Goal: Book appointment/travel/reservation

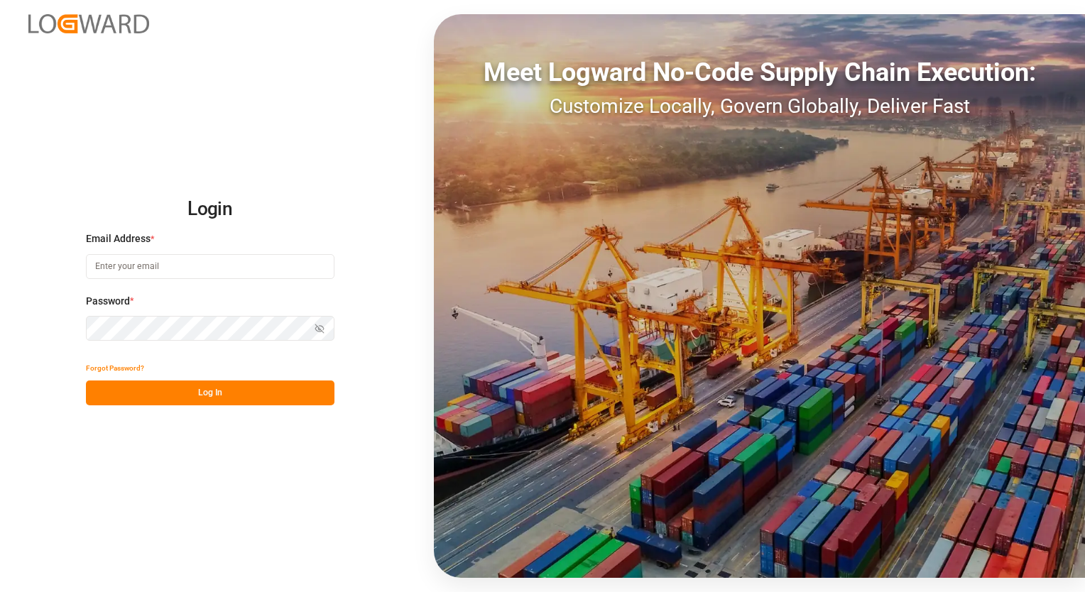
type input "[EMAIL_ADDRESS][PERSON_NAME][DOMAIN_NAME]"
click at [205, 394] on button "Log In" at bounding box center [210, 393] width 249 height 25
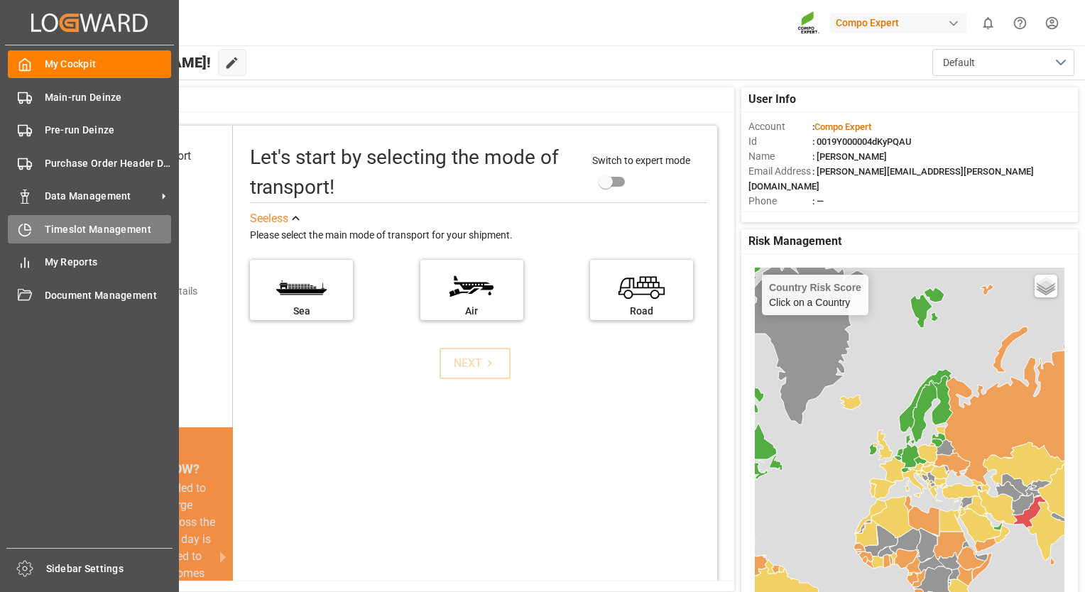
click at [80, 227] on span "Timeslot Management" at bounding box center [108, 229] width 127 height 15
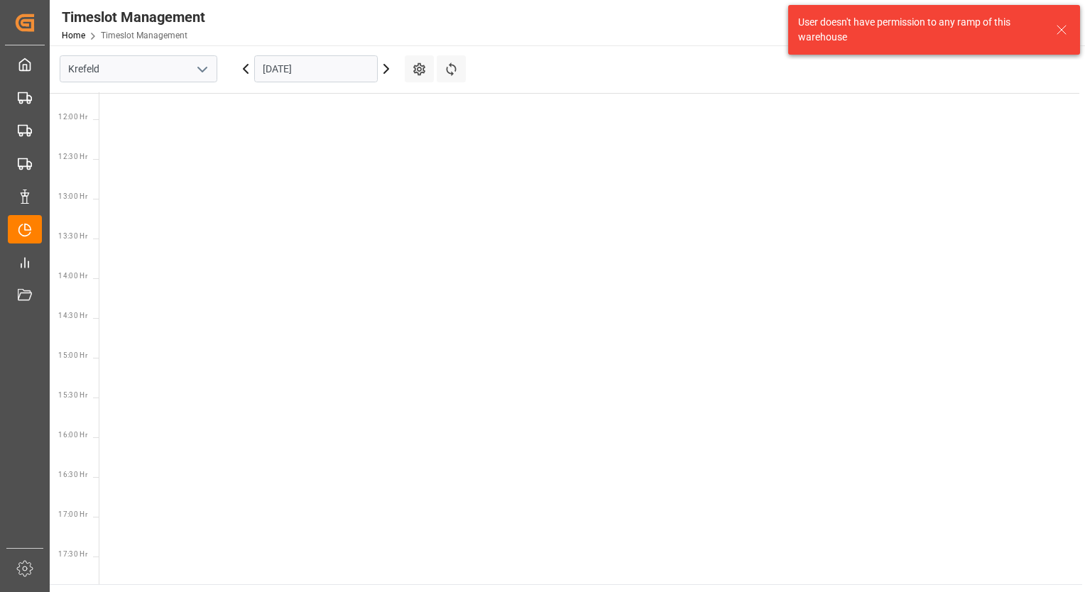
scroll to position [975, 0]
click at [204, 67] on icon "open menu" at bounding box center [202, 69] width 17 height 17
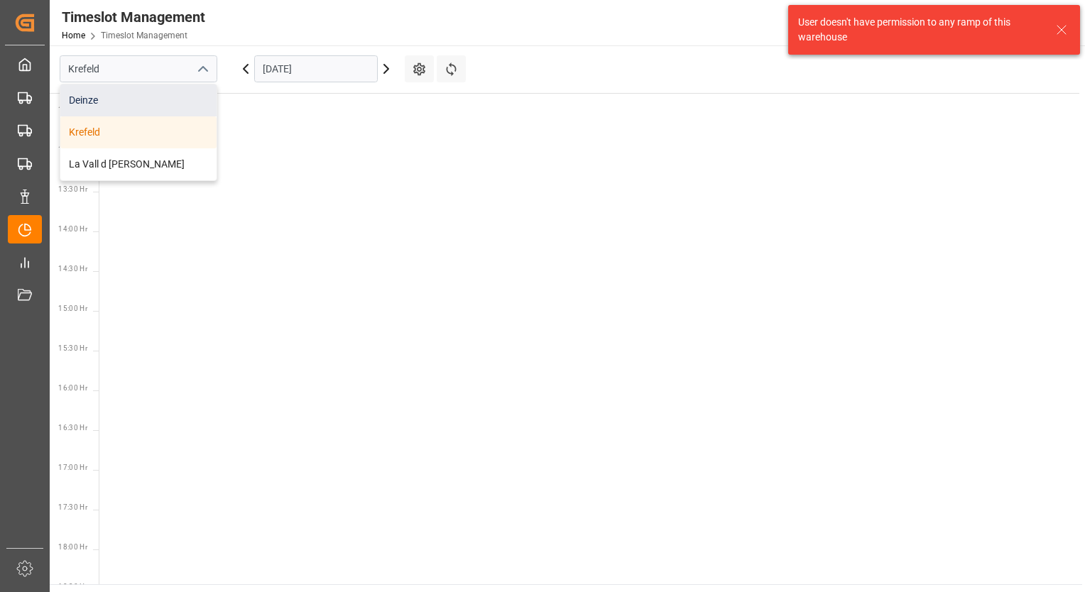
click at [122, 101] on div "Deinze" at bounding box center [138, 101] width 156 height 32
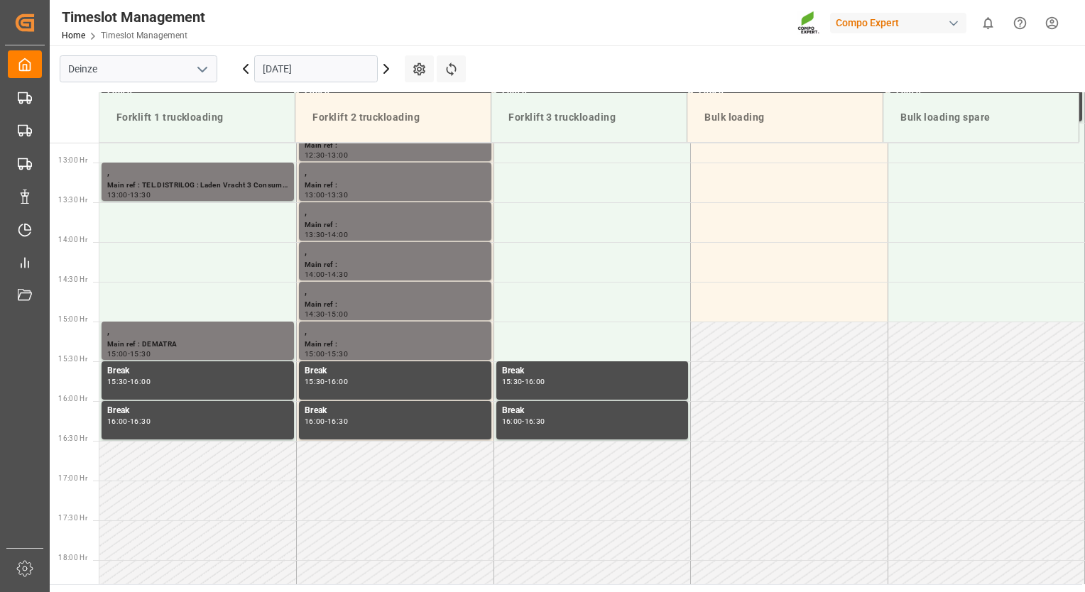
scroll to position [1025, 0]
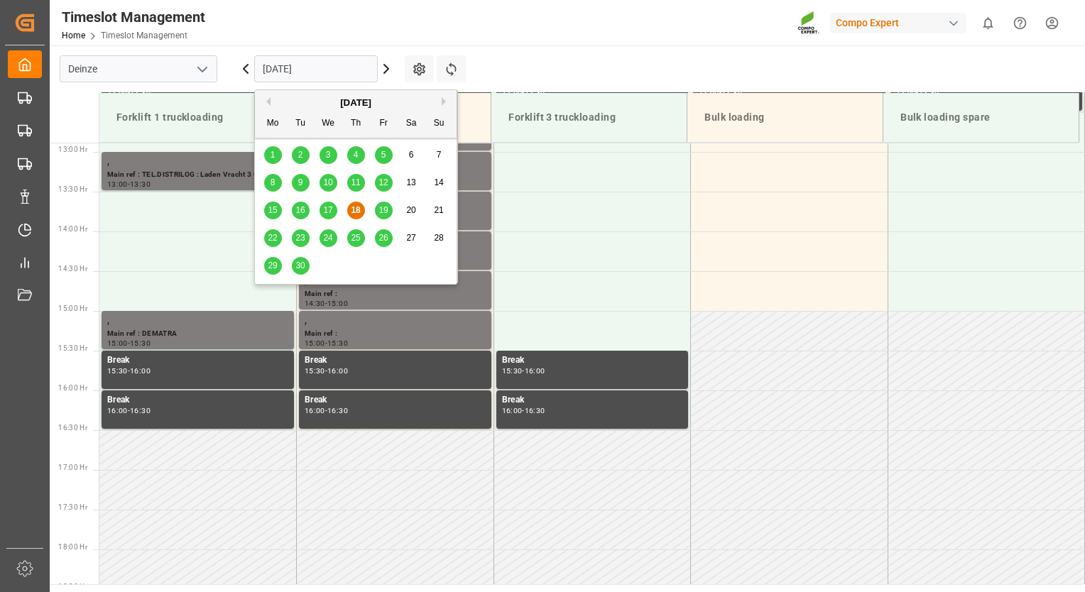
click at [362, 73] on input "[DATE]" at bounding box center [316, 68] width 124 height 27
click at [379, 218] on div "19" at bounding box center [384, 210] width 18 height 17
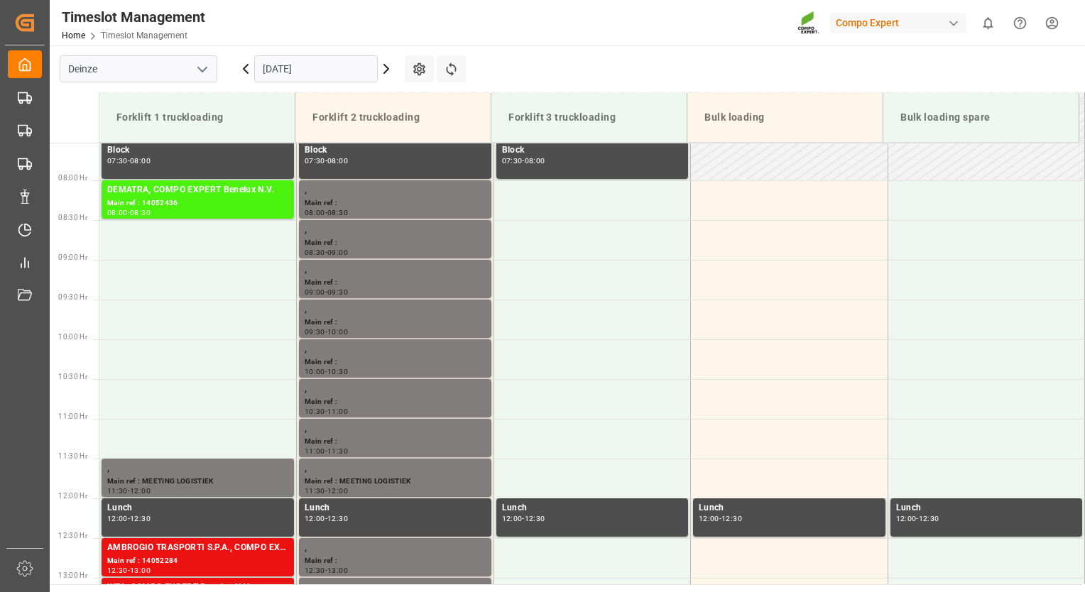
scroll to position [528, 0]
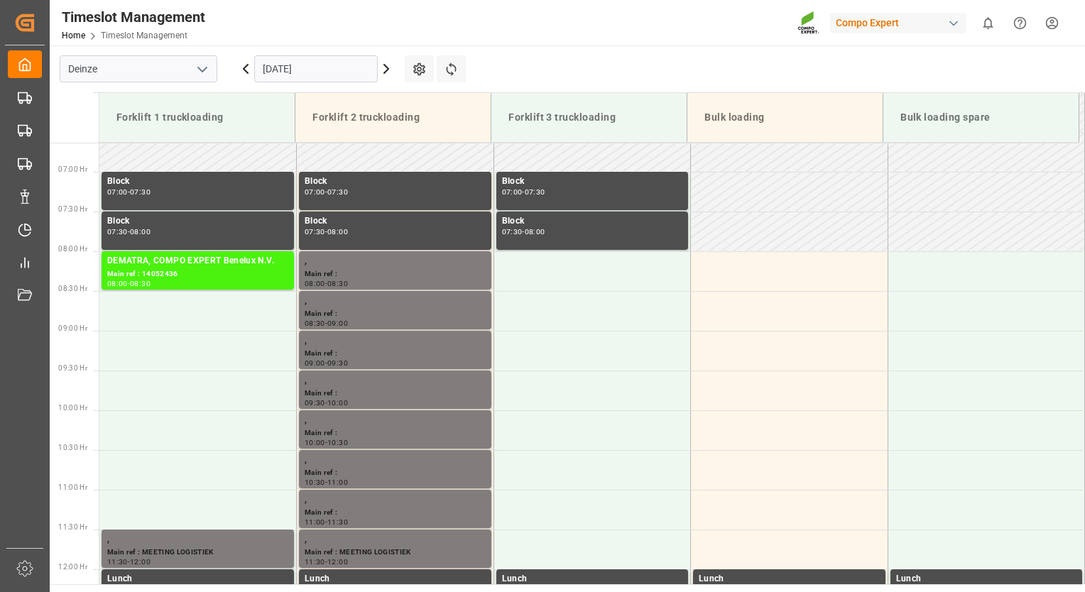
click at [371, 69] on input "[DATE]" at bounding box center [316, 68] width 124 height 27
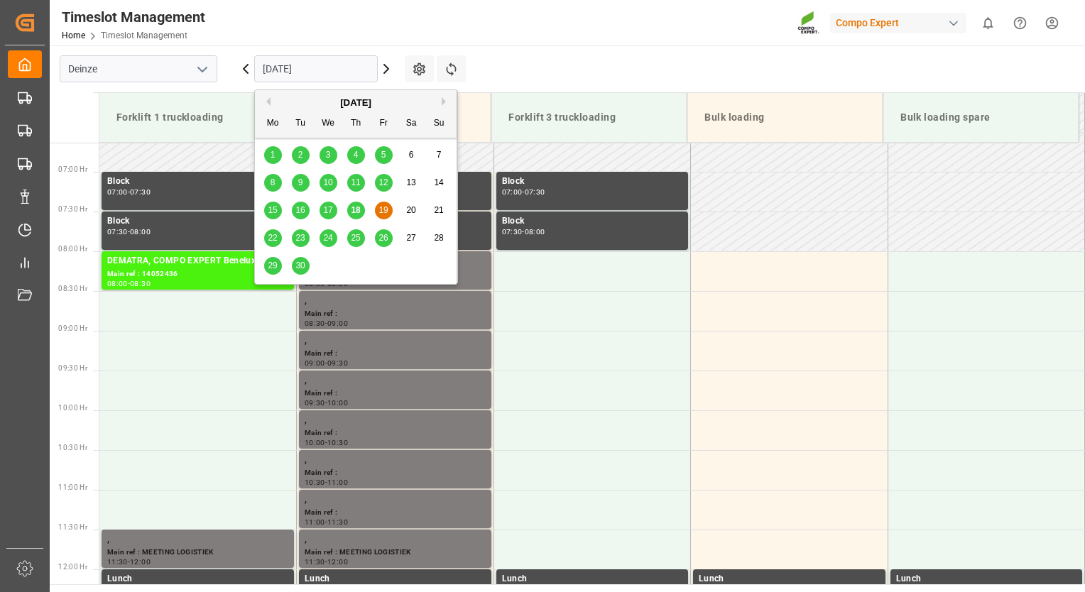
click at [270, 234] on span "22" at bounding box center [272, 238] width 9 height 10
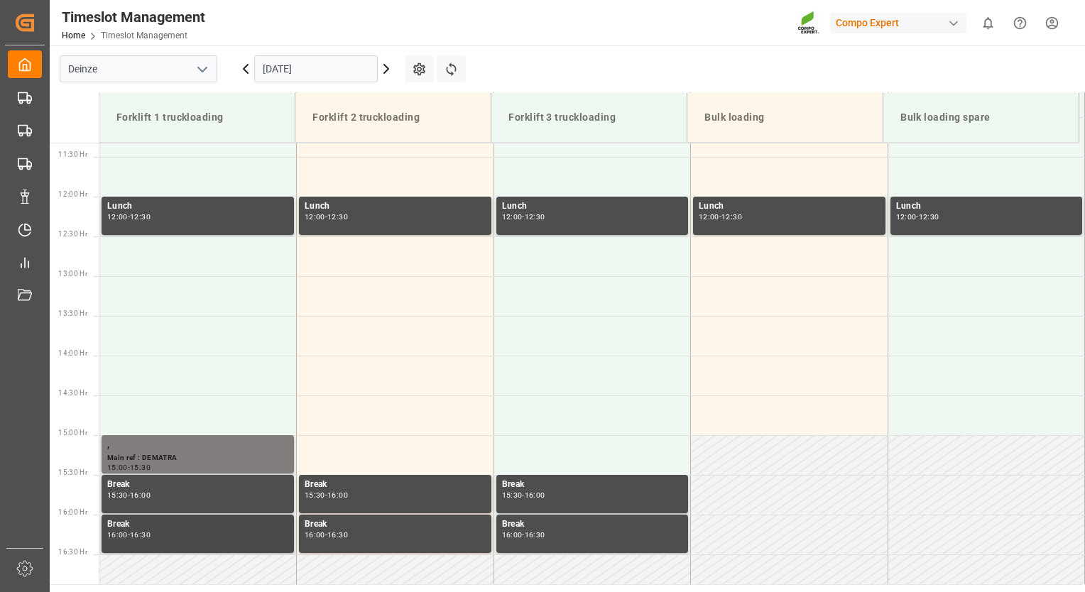
scroll to position [820, 0]
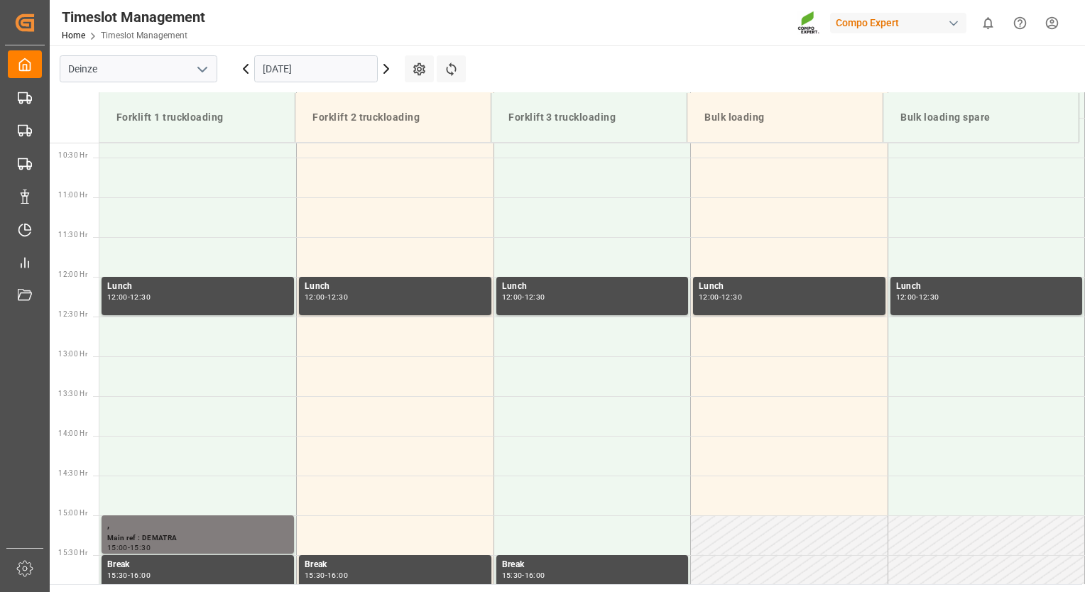
click at [386, 67] on icon at bounding box center [386, 68] width 17 height 17
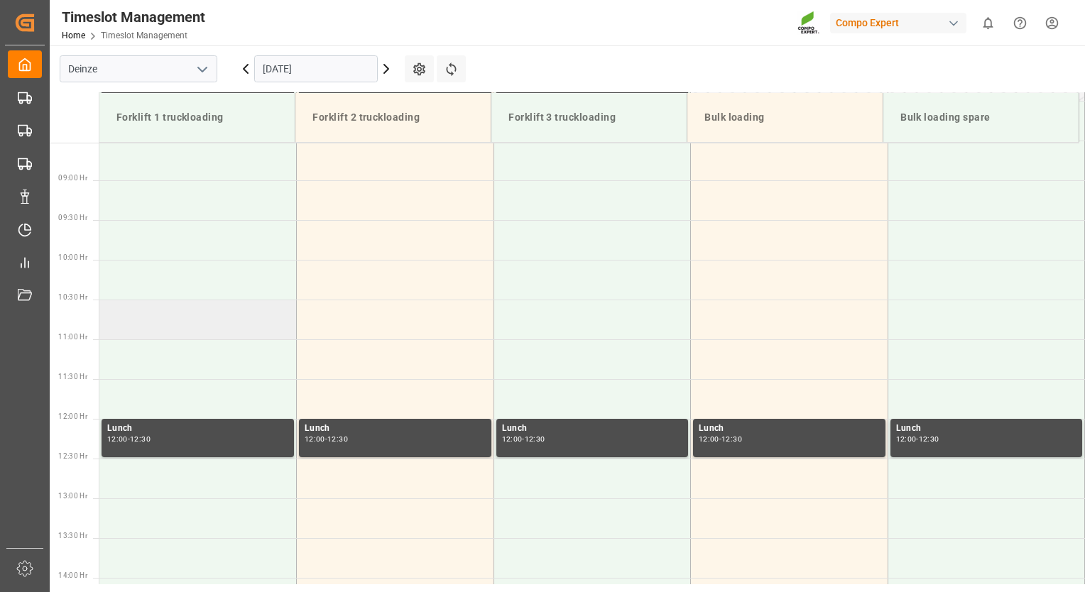
scroll to position [153, 0]
